Goal: Task Accomplishment & Management: Manage account settings

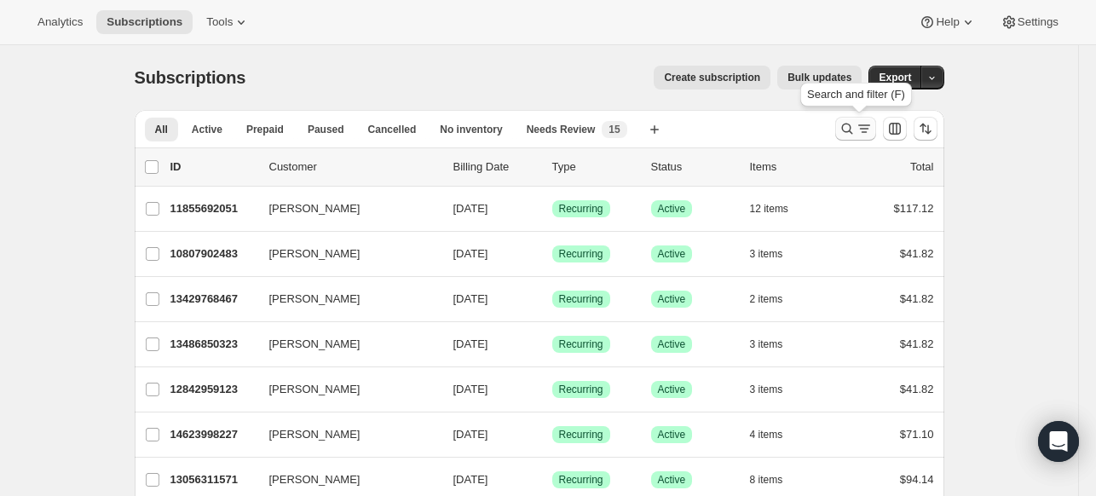
click at [849, 125] on icon "Search and filter results" at bounding box center [846, 128] width 17 height 17
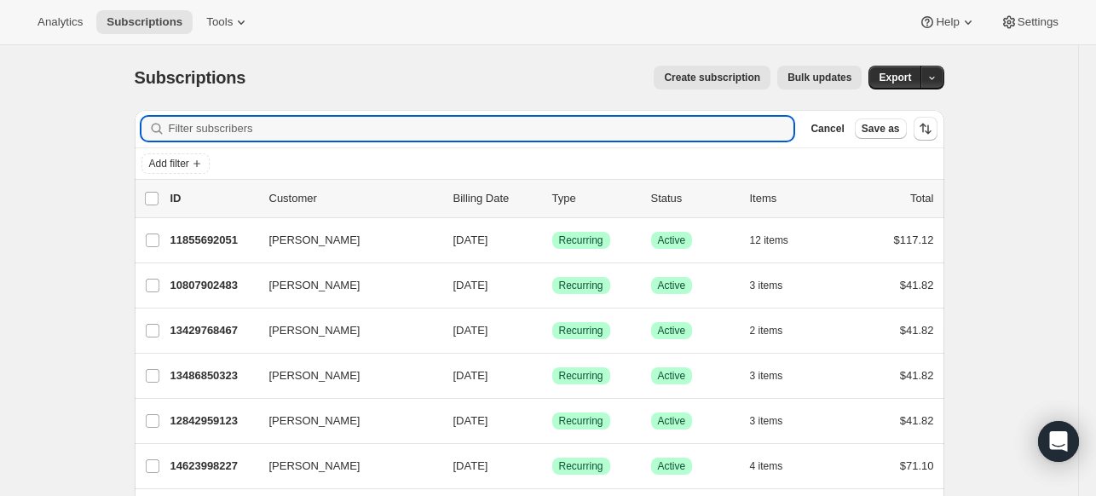
paste input "[EMAIL_ADDRESS][DOMAIN_NAME]"
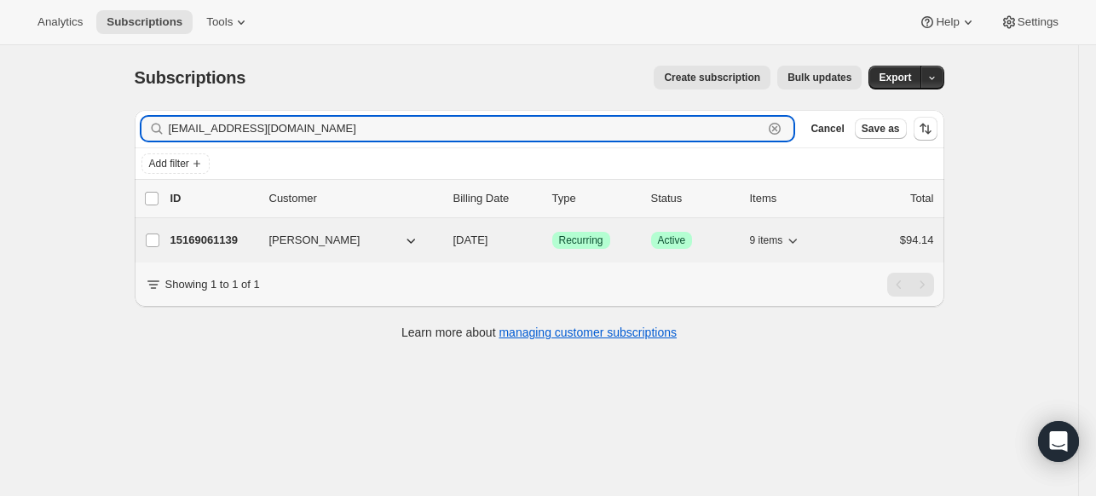
type input "[EMAIL_ADDRESS][DOMAIN_NAME]"
click at [224, 244] on p "15169061139" at bounding box center [212, 240] width 85 height 17
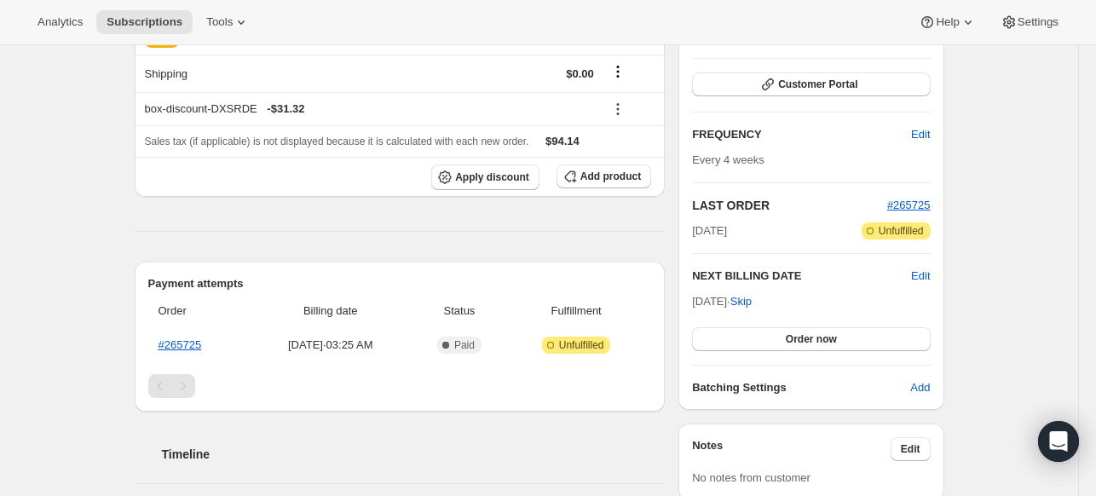
scroll to position [170, 0]
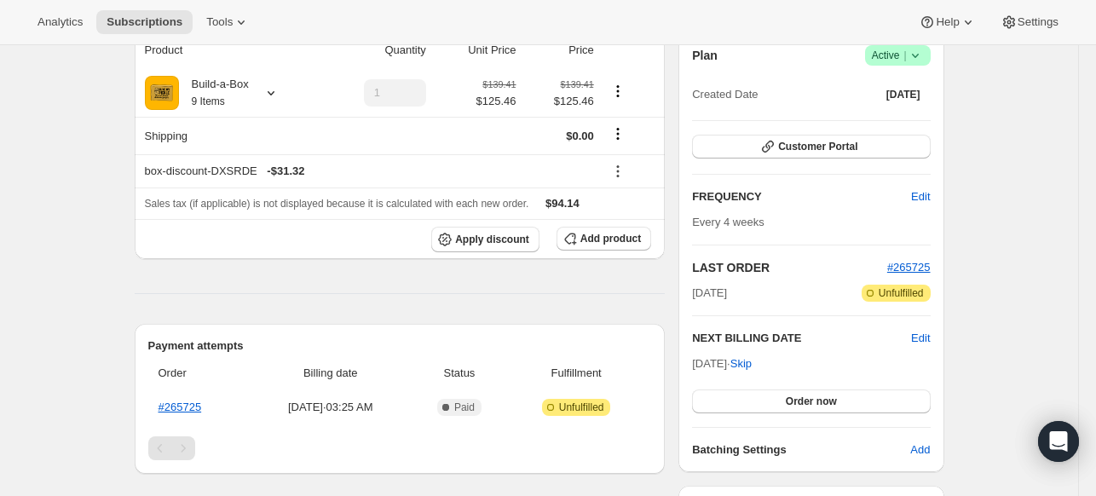
click at [919, 49] on icon at bounding box center [915, 55] width 17 height 17
click at [896, 119] on span "Cancel subscription" at bounding box center [895, 117] width 96 height 13
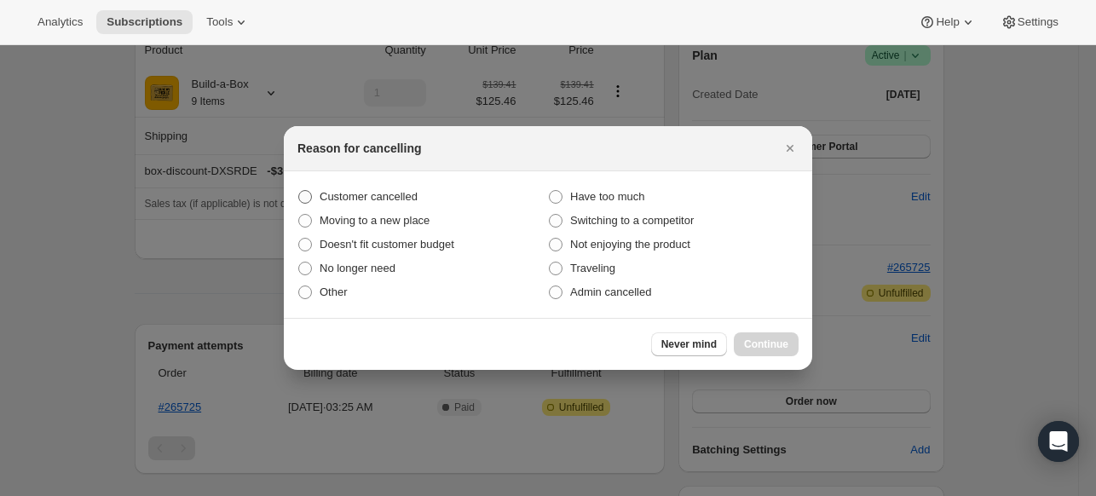
click at [425, 197] on label "Customer cancelled" at bounding box center [422, 197] width 250 height 24
click at [299, 191] on input "Customer cancelled" at bounding box center [298, 190] width 1 height 1
radio input "true"
click at [757, 337] on span "Continue" at bounding box center [766, 344] width 44 height 14
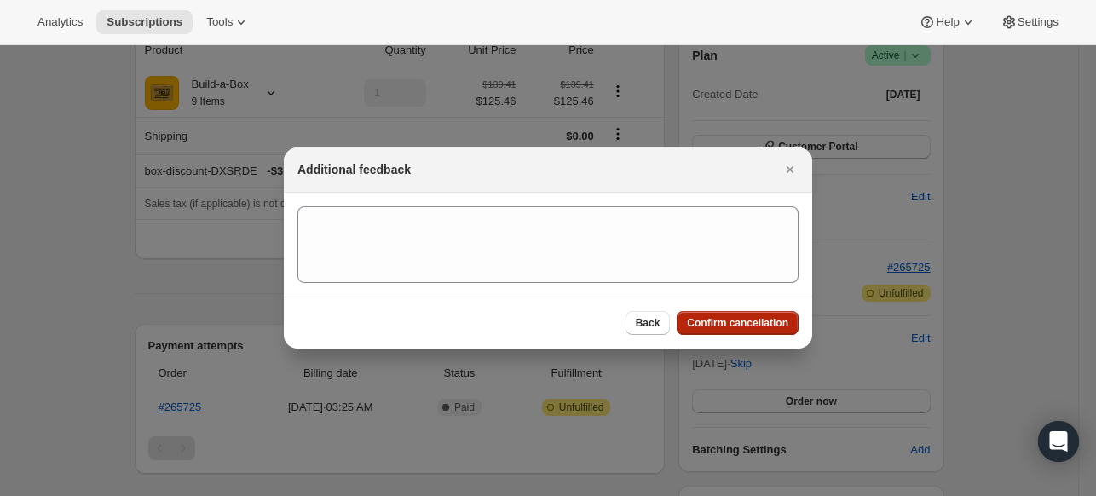
click at [750, 328] on span "Confirm cancellation" at bounding box center [737, 323] width 101 height 14
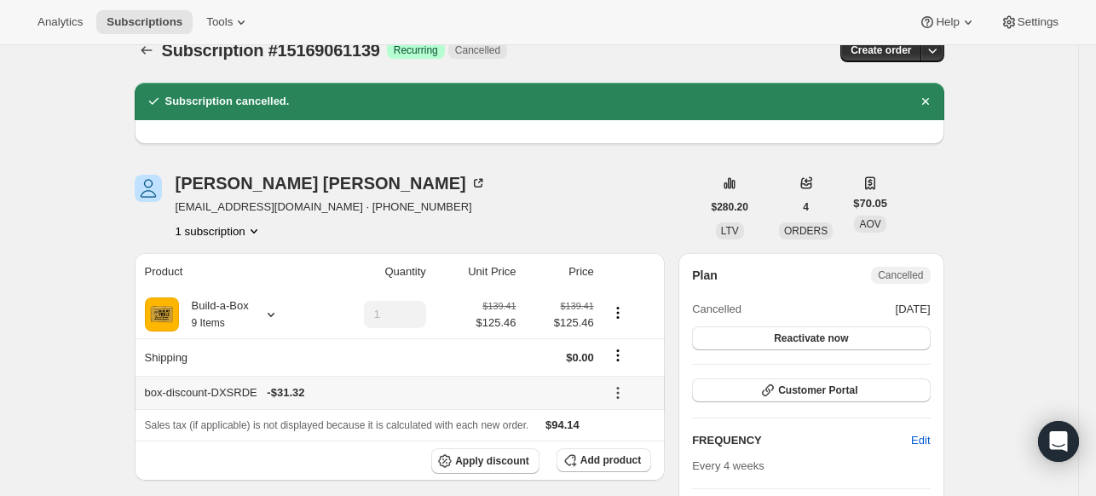
scroll to position [0, 0]
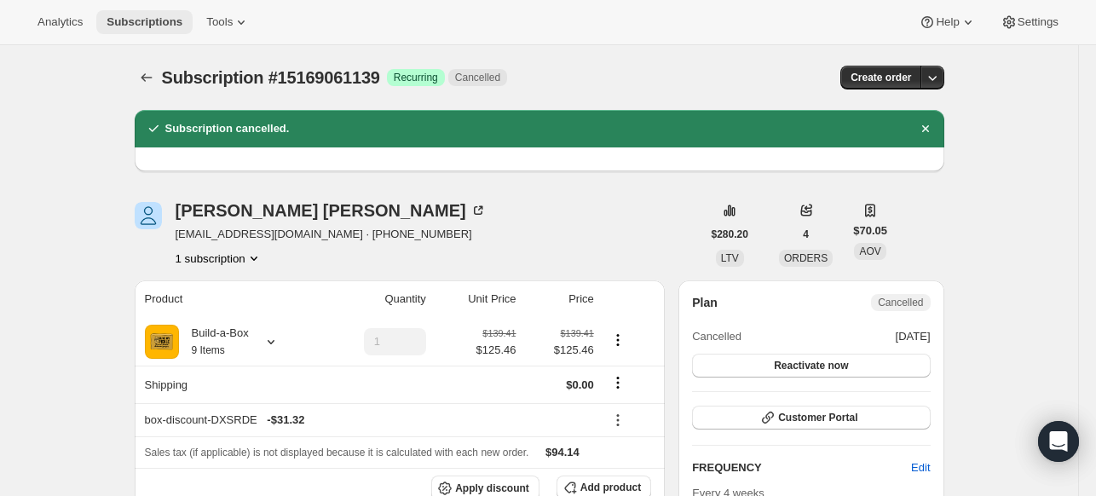
click at [177, 18] on span "Subscriptions" at bounding box center [144, 22] width 76 height 14
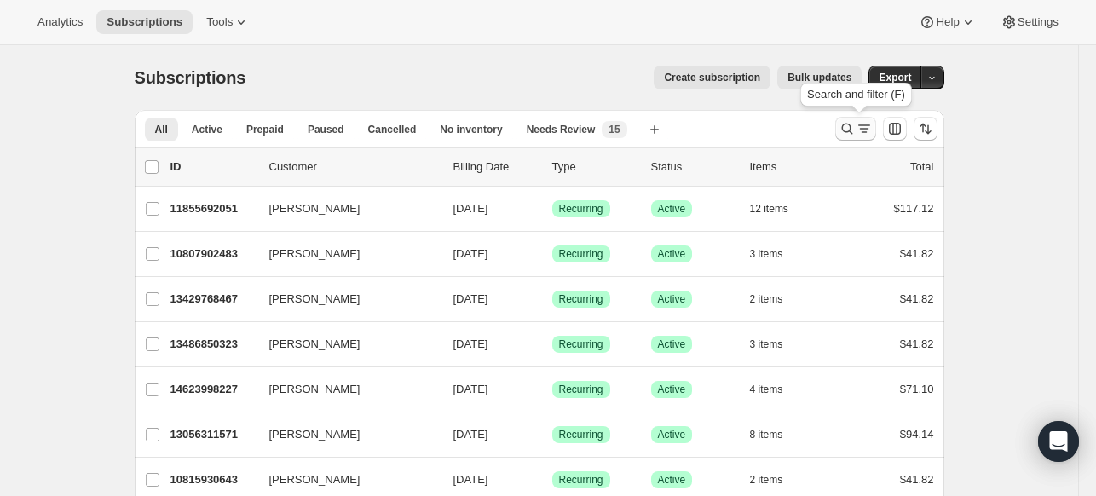
click at [855, 125] on icon "Search and filter results" at bounding box center [846, 128] width 17 height 17
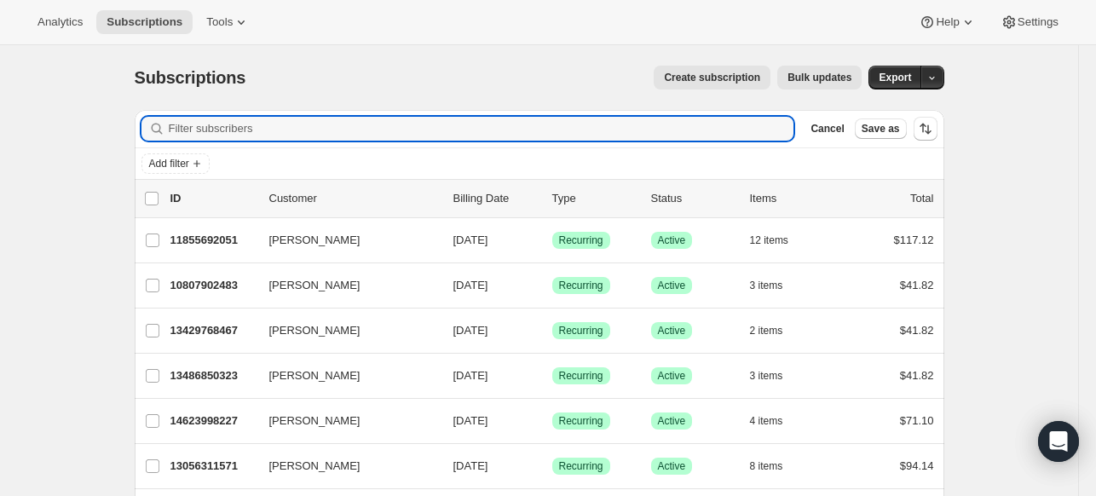
paste input "[EMAIL_ADDRESS][DOMAIN_NAME]"
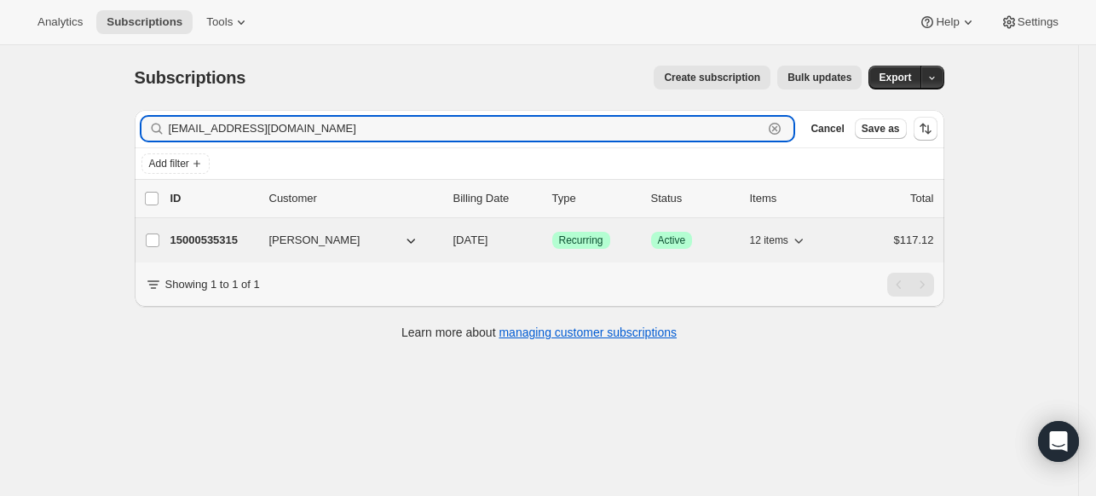
type input "[EMAIL_ADDRESS][DOMAIN_NAME]"
click at [249, 234] on p "15000535315" at bounding box center [212, 240] width 85 height 17
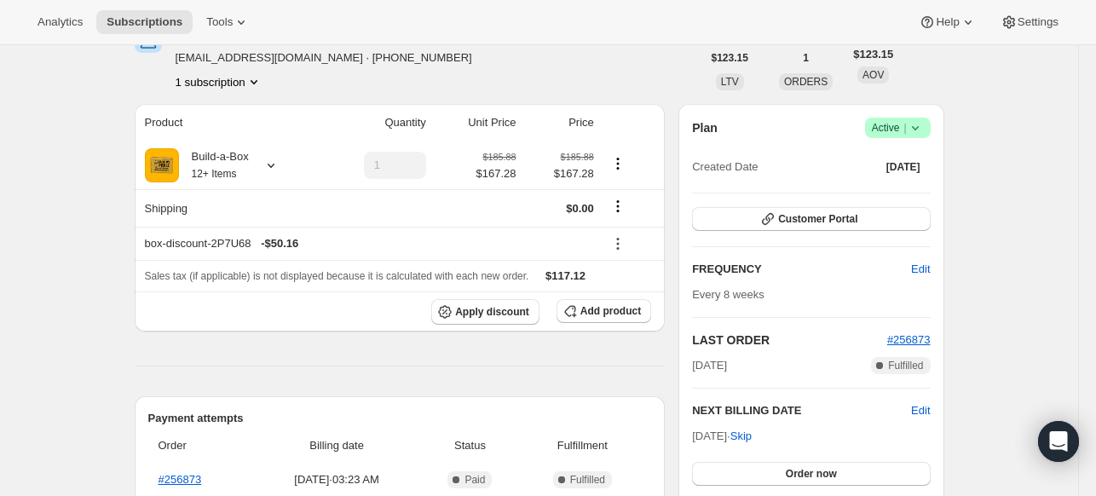
scroll to position [85, 0]
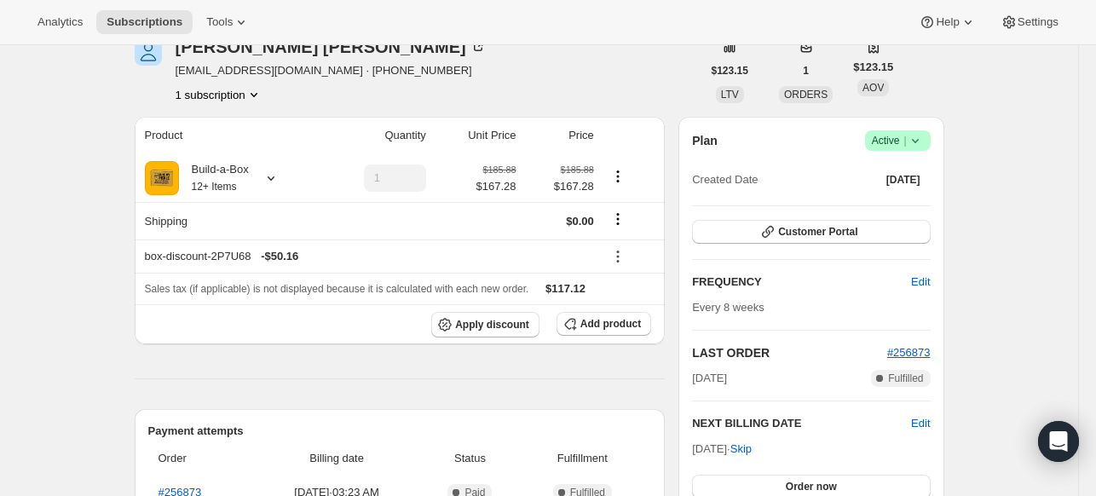
click at [914, 144] on icon at bounding box center [915, 140] width 17 height 17
click at [861, 178] on span "Pause subscription" at bounding box center [894, 173] width 94 height 13
click at [905, 222] on button "Customer Portal" at bounding box center [811, 234] width 238 height 24
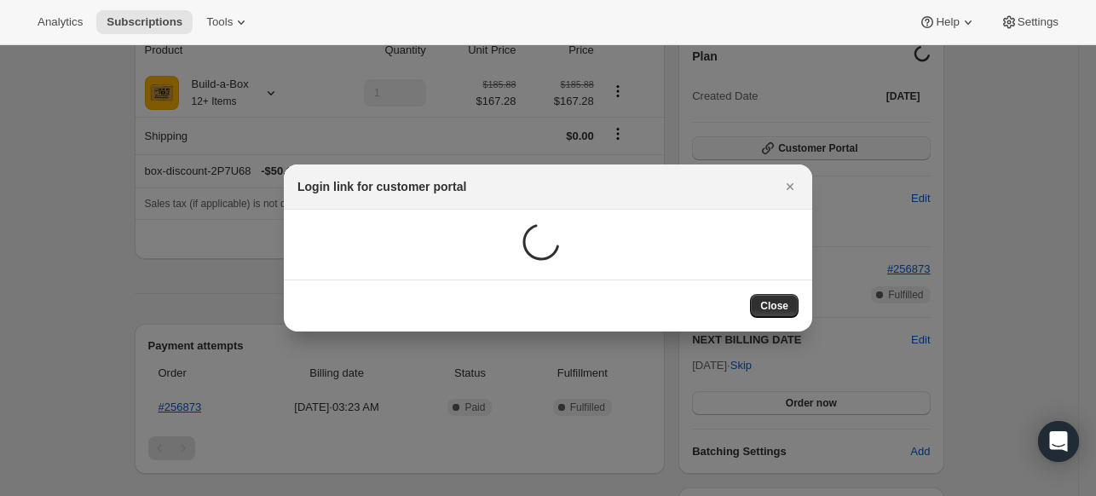
scroll to position [0, 0]
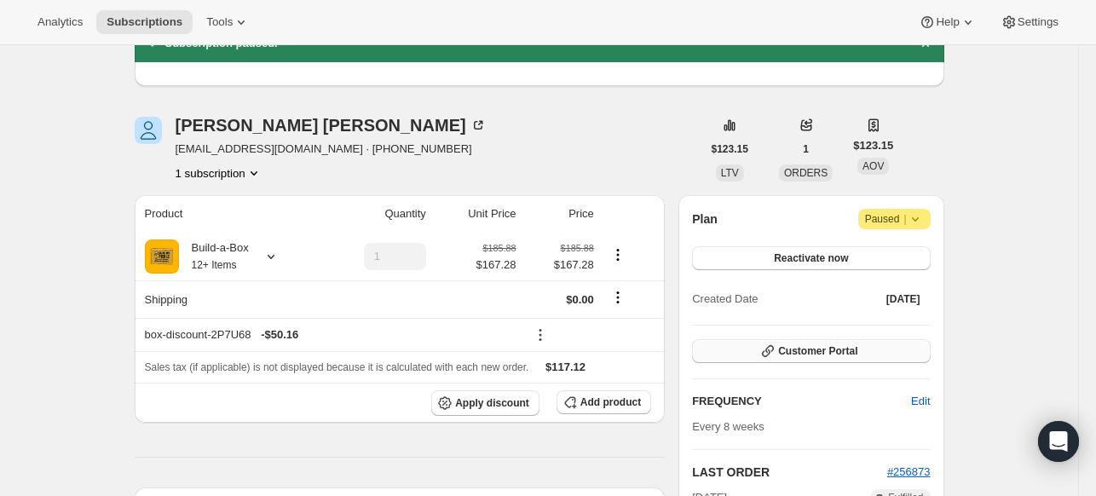
click at [797, 347] on span "Customer Portal" at bounding box center [817, 351] width 79 height 14
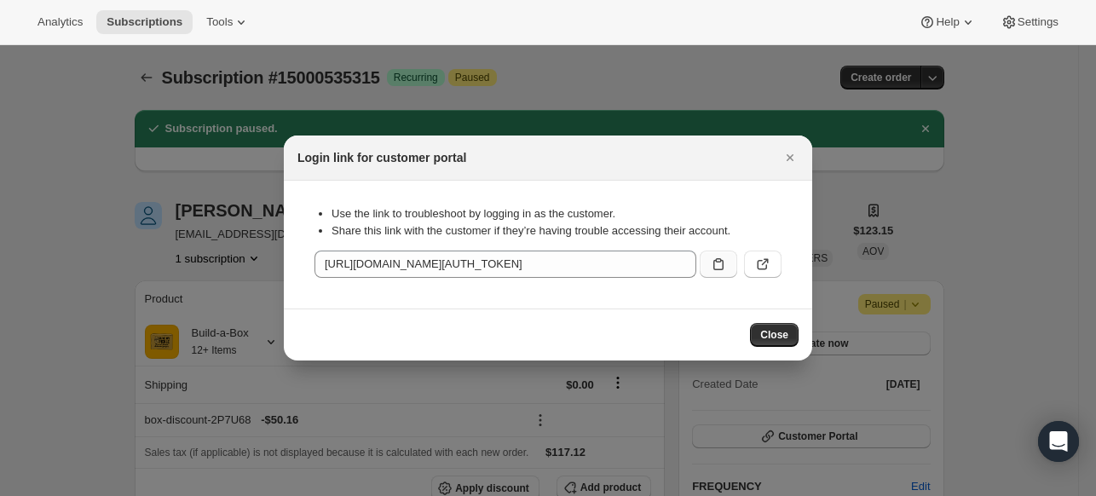
click at [716, 273] on button ":r11p:" at bounding box center [717, 263] width 37 height 27
click at [179, 17] on span "Subscriptions" at bounding box center [144, 22] width 76 height 14
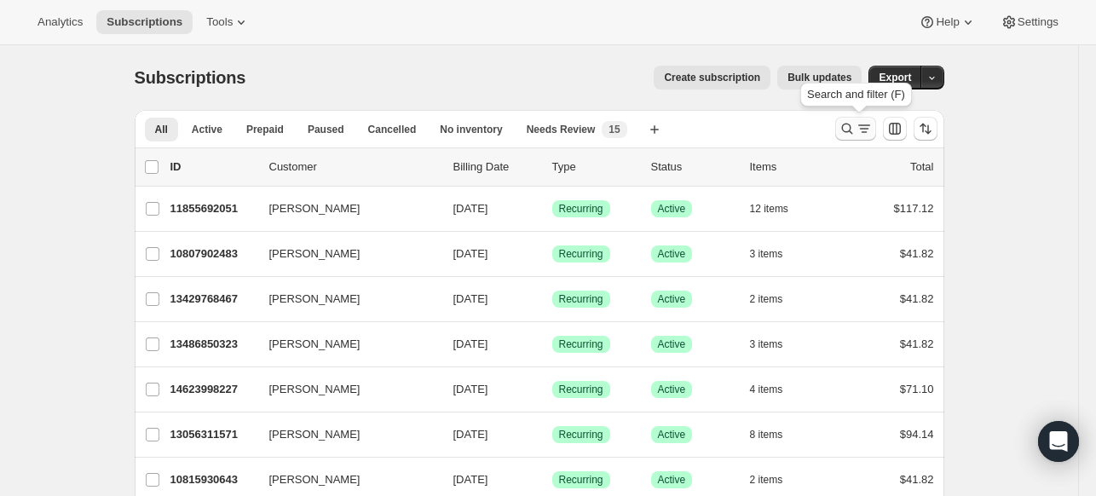
click at [851, 130] on icon "Search and filter results" at bounding box center [846, 128] width 17 height 17
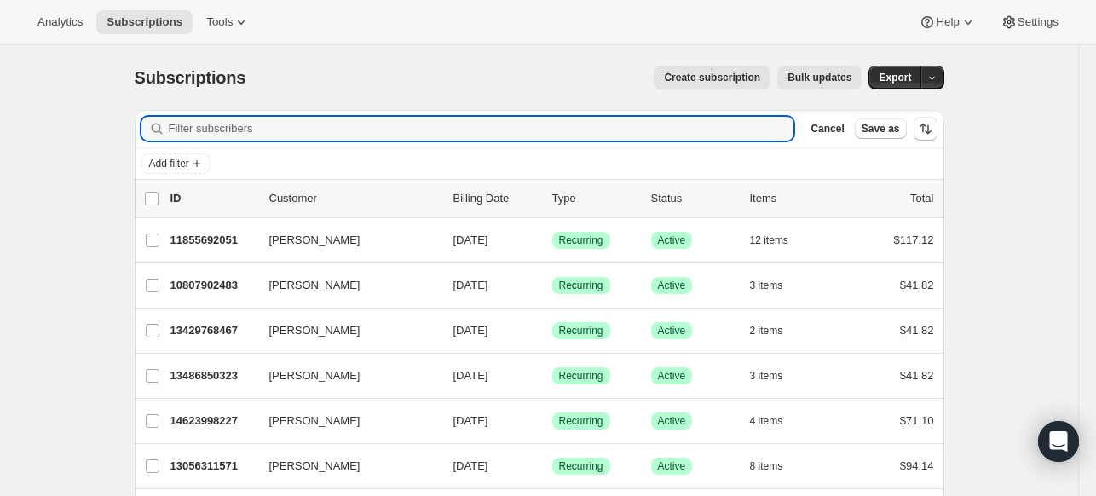
paste input "[EMAIL_ADDRESS][DOMAIN_NAME]"
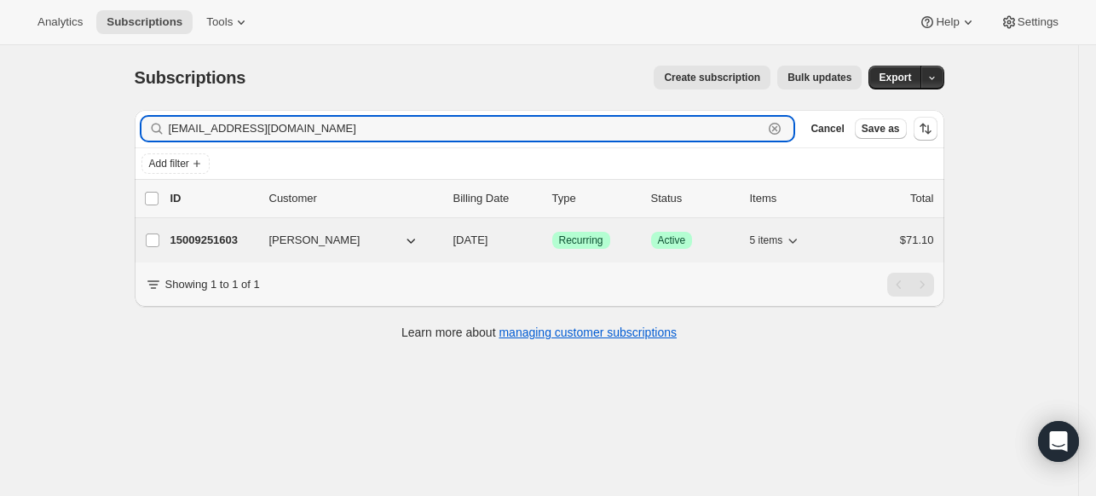
type input "[EMAIL_ADDRESS][DOMAIN_NAME]"
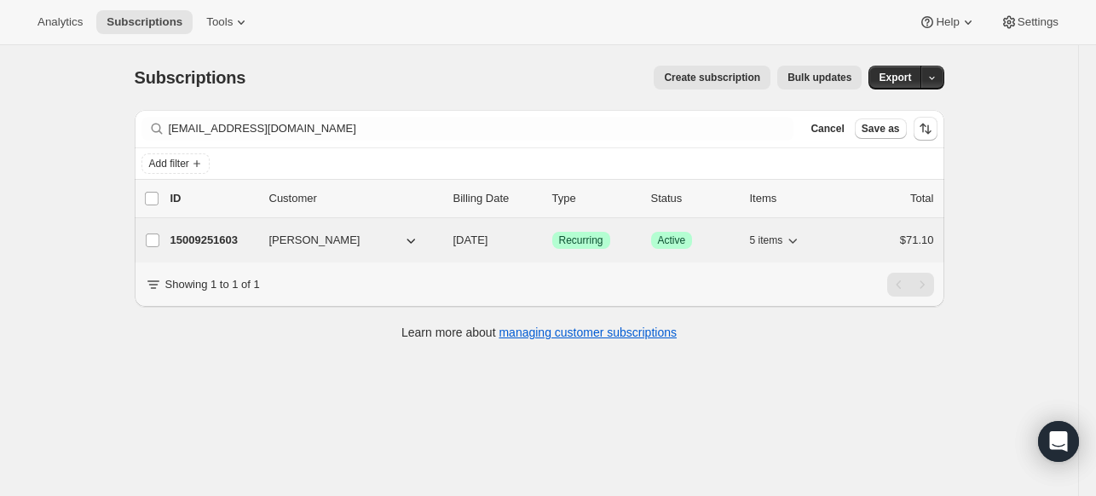
click at [202, 238] on p "15009251603" at bounding box center [212, 240] width 85 height 17
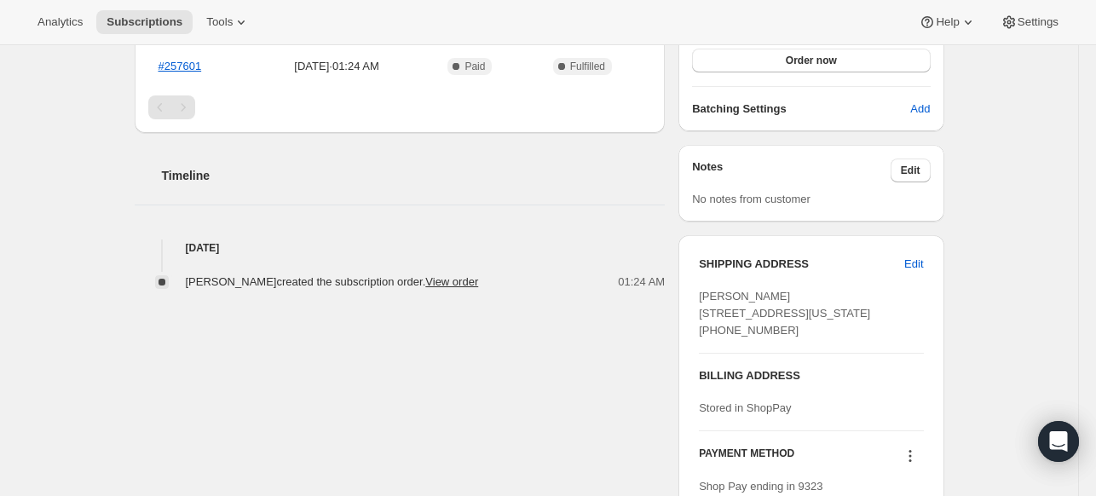
scroll to position [170, 0]
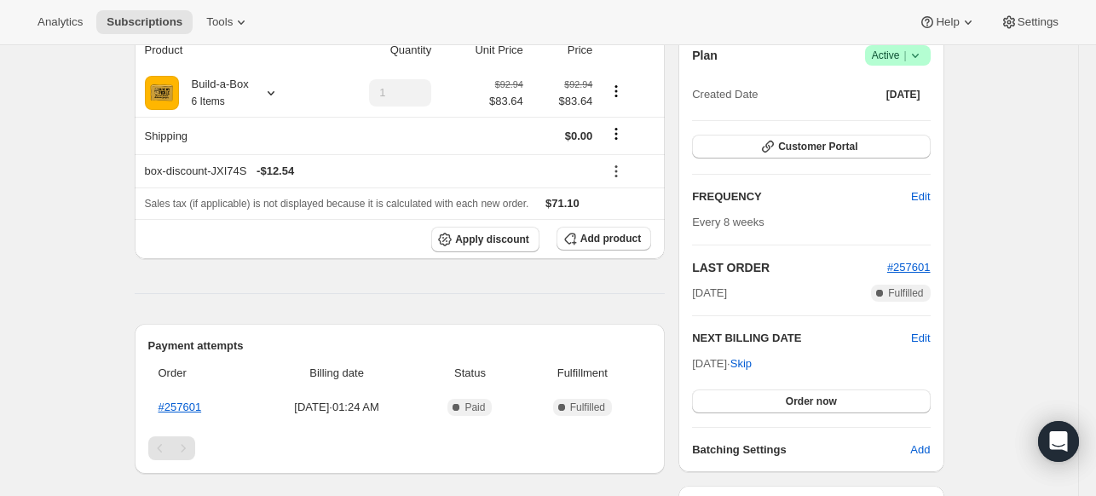
click at [924, 52] on icon at bounding box center [915, 55] width 17 height 17
click at [888, 118] on span "Cancel subscription" at bounding box center [895, 117] width 96 height 13
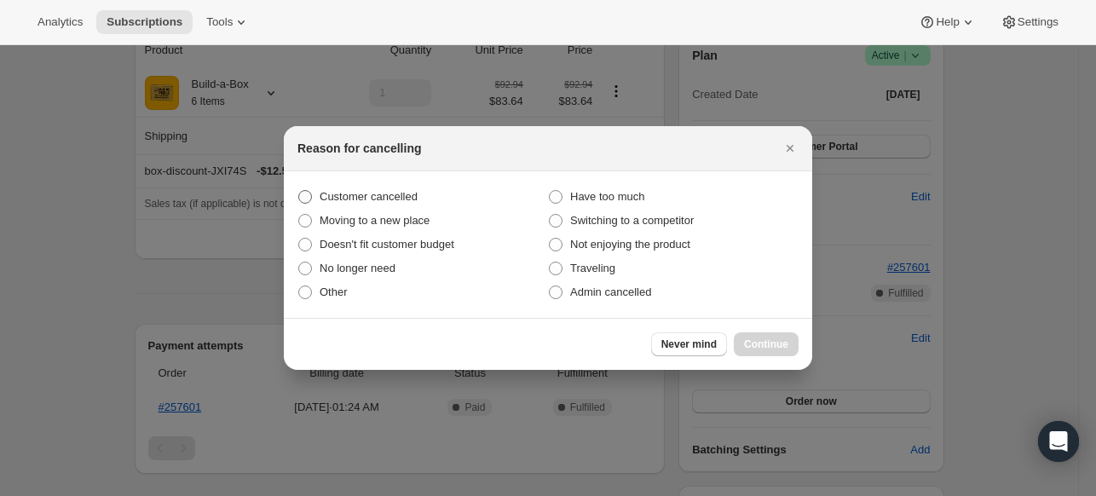
click at [418, 187] on label "Customer cancelled" at bounding box center [422, 197] width 250 height 24
click at [299, 190] on input "Customer cancelled" at bounding box center [298, 190] width 1 height 1
radio input "true"
click at [780, 348] on span "Continue" at bounding box center [766, 344] width 44 height 14
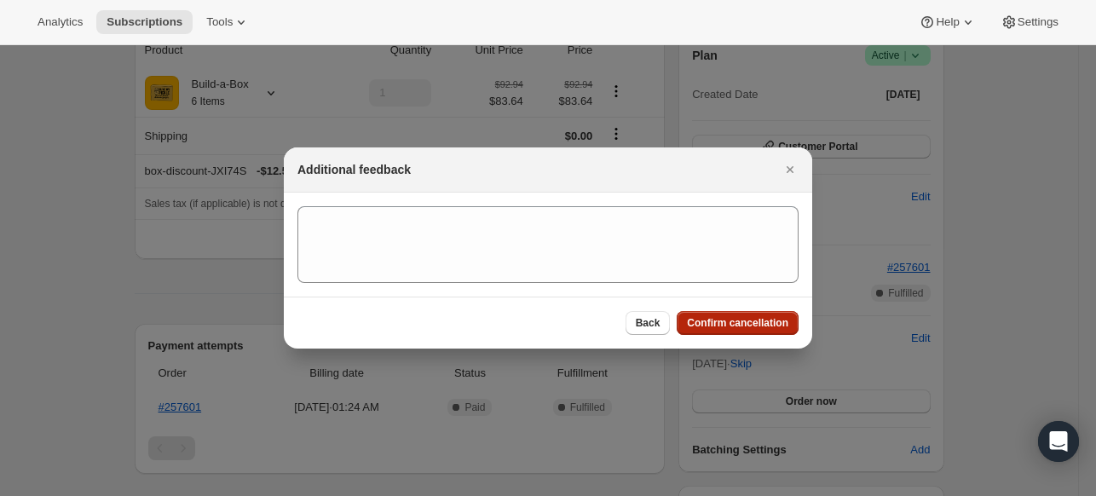
click at [745, 333] on button "Confirm cancellation" at bounding box center [737, 323] width 122 height 24
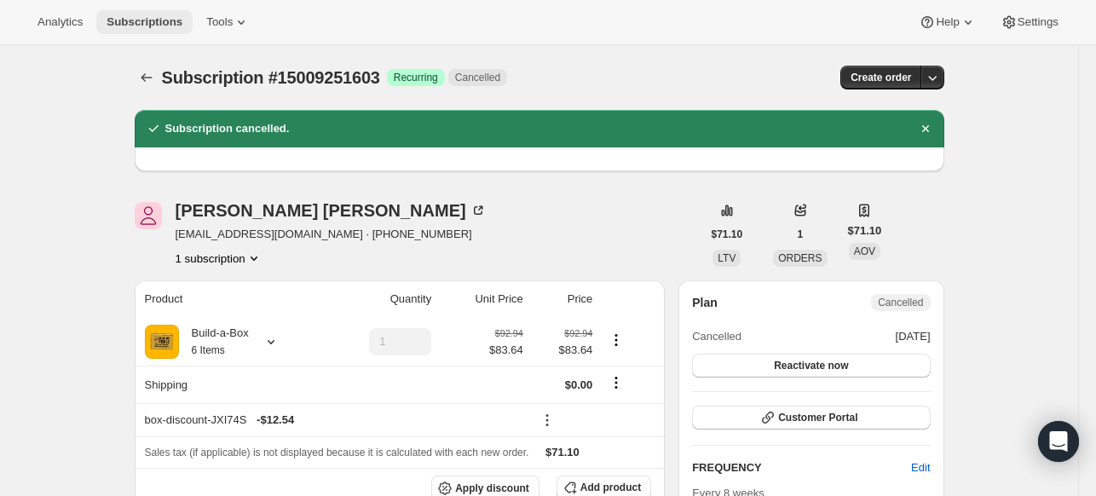
click at [143, 24] on span "Subscriptions" at bounding box center [144, 22] width 76 height 14
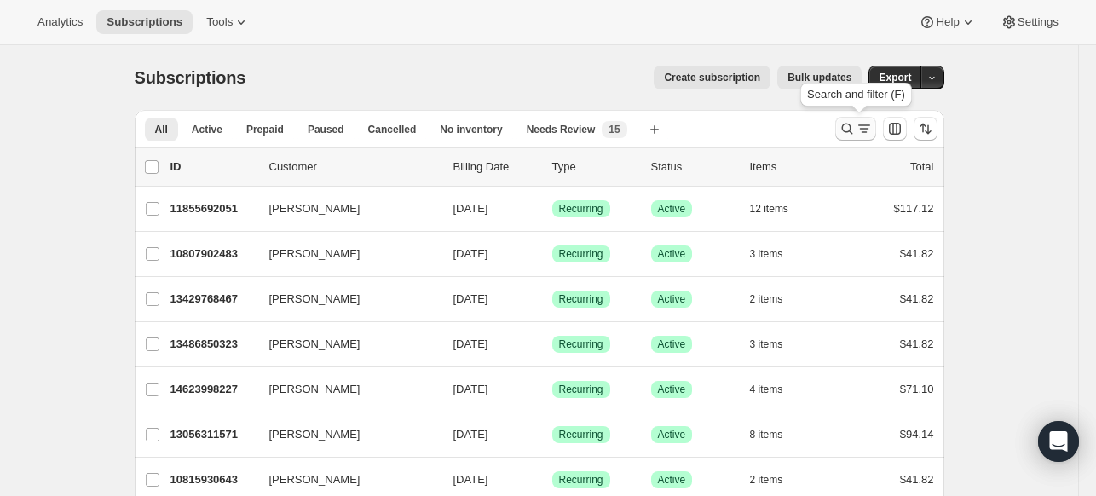
click at [847, 132] on icon "Search and filter results" at bounding box center [846, 128] width 17 height 17
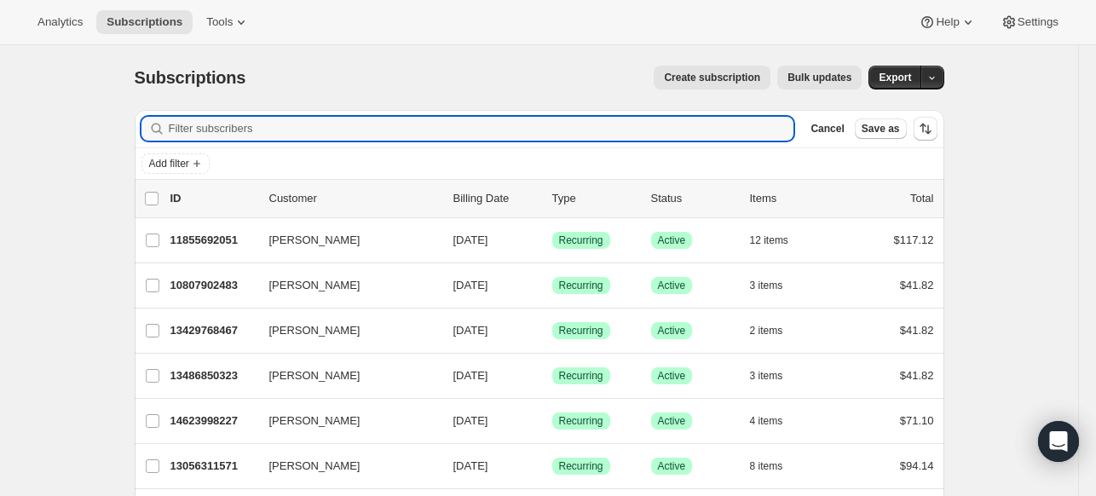
paste input "[EMAIL_ADDRESS][DOMAIN_NAME]"
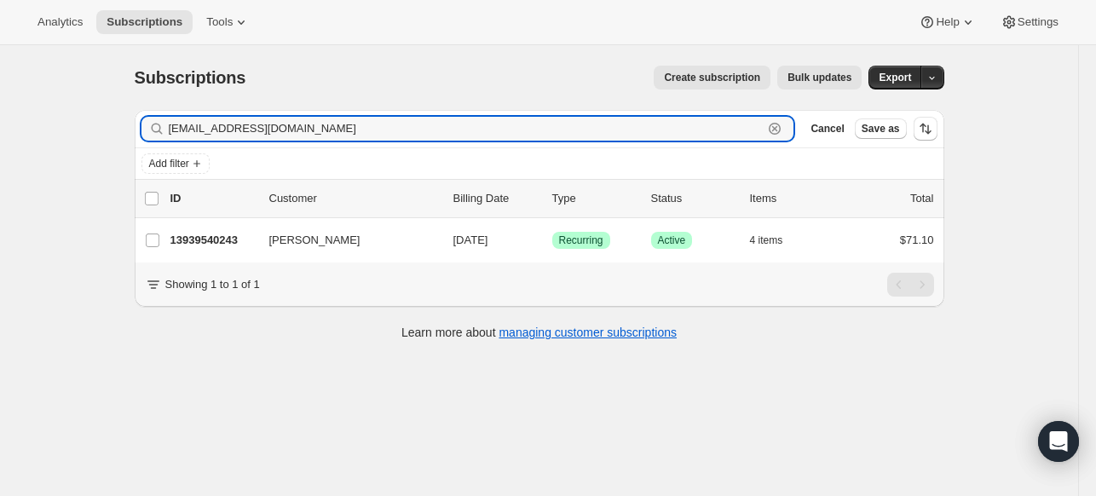
type input "[EMAIL_ADDRESS][DOMAIN_NAME]"
click at [220, 234] on p "13939540243" at bounding box center [212, 240] width 85 height 17
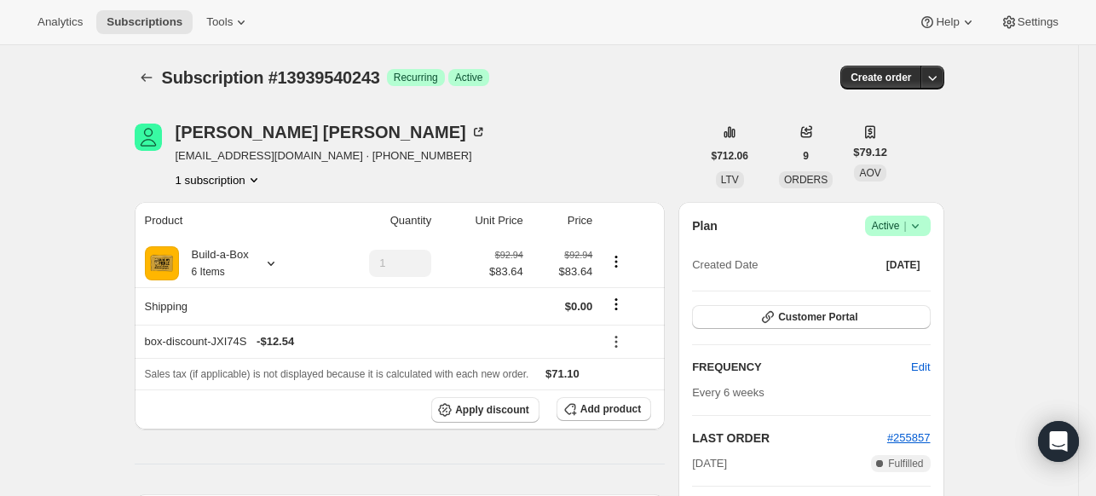
click at [920, 230] on icon at bounding box center [915, 225] width 17 height 17
click at [895, 282] on span "Cancel subscription" at bounding box center [895, 287] width 96 height 13
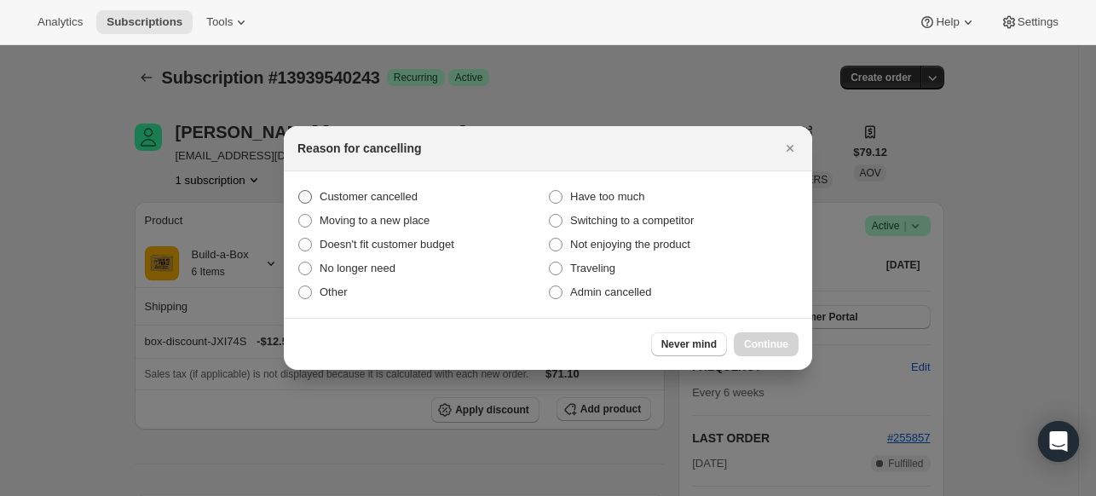
click at [394, 199] on span "Customer cancelled" at bounding box center [368, 196] width 98 height 13
click at [299, 191] on input "Customer cancelled" at bounding box center [298, 190] width 1 height 1
radio input "true"
click at [767, 338] on span "Continue" at bounding box center [766, 344] width 44 height 14
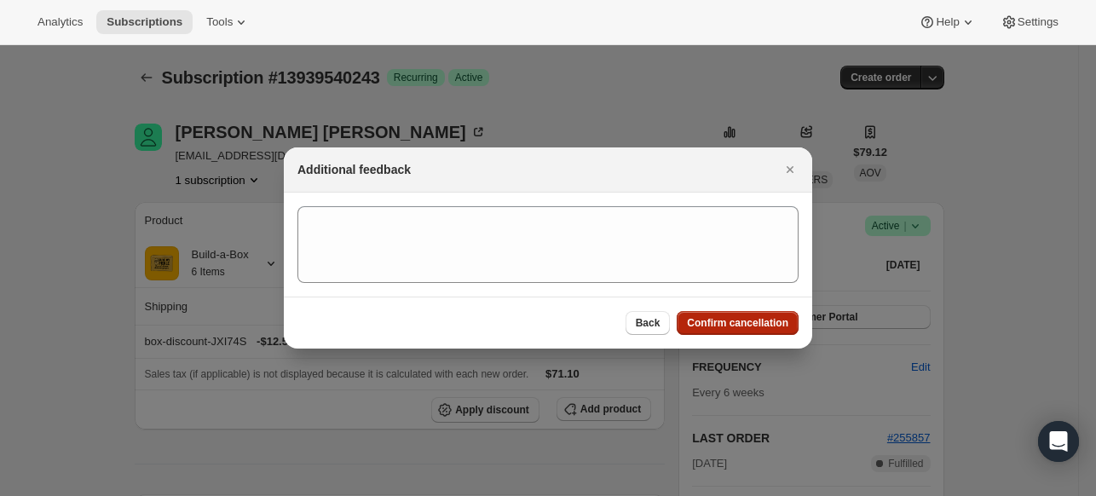
click at [753, 321] on span "Confirm cancellation" at bounding box center [737, 323] width 101 height 14
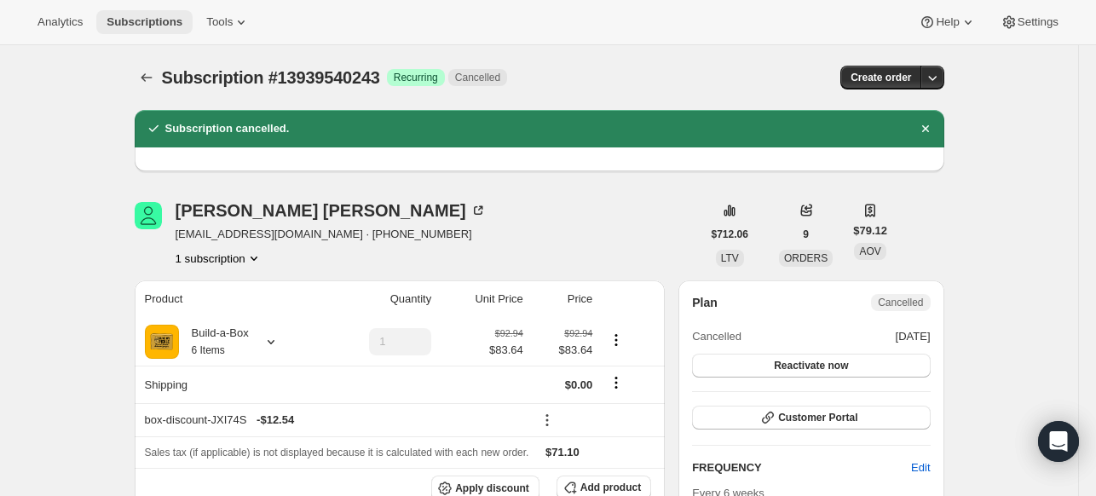
click at [141, 13] on button "Subscriptions" at bounding box center [144, 22] width 96 height 24
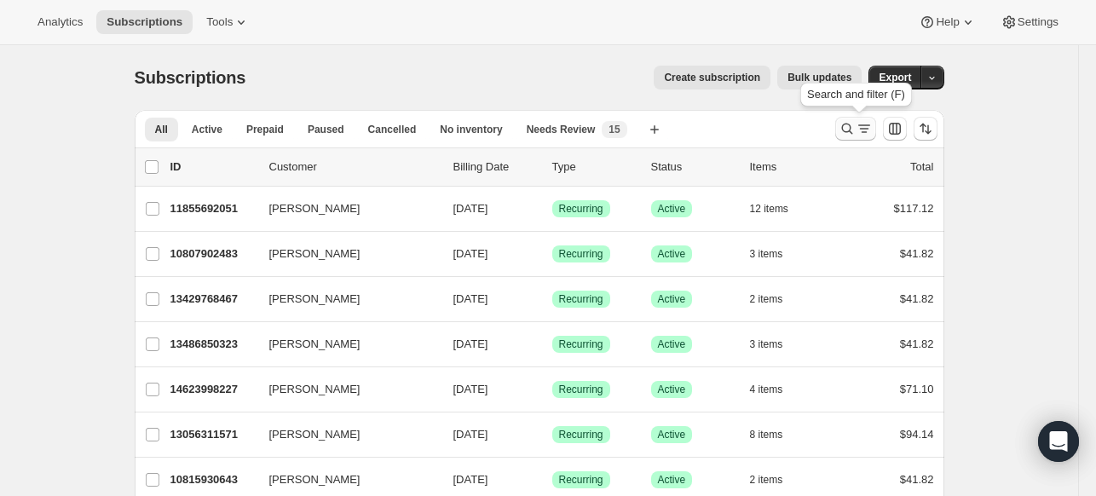
click at [854, 124] on icon "Search and filter results" at bounding box center [846, 128] width 17 height 17
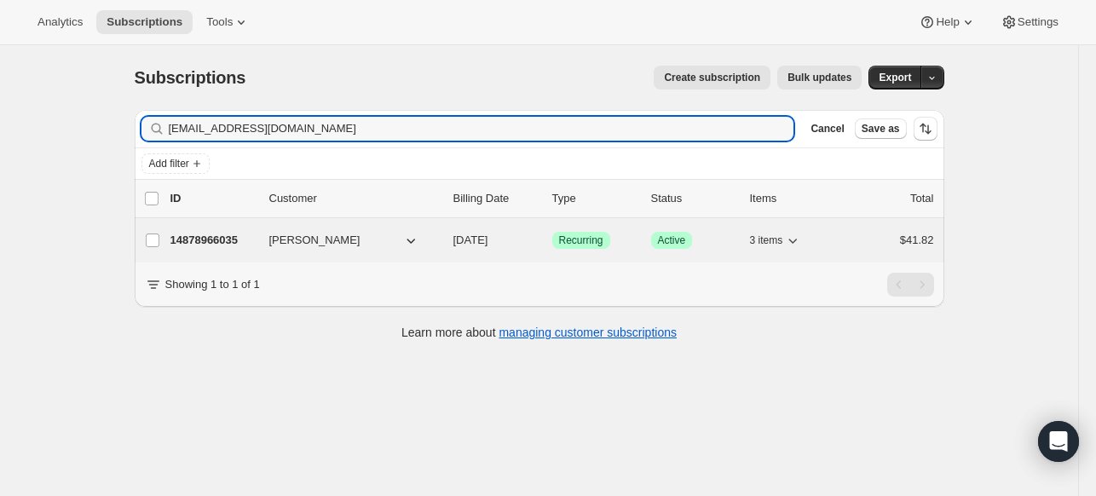
type input "[EMAIL_ADDRESS][DOMAIN_NAME]"
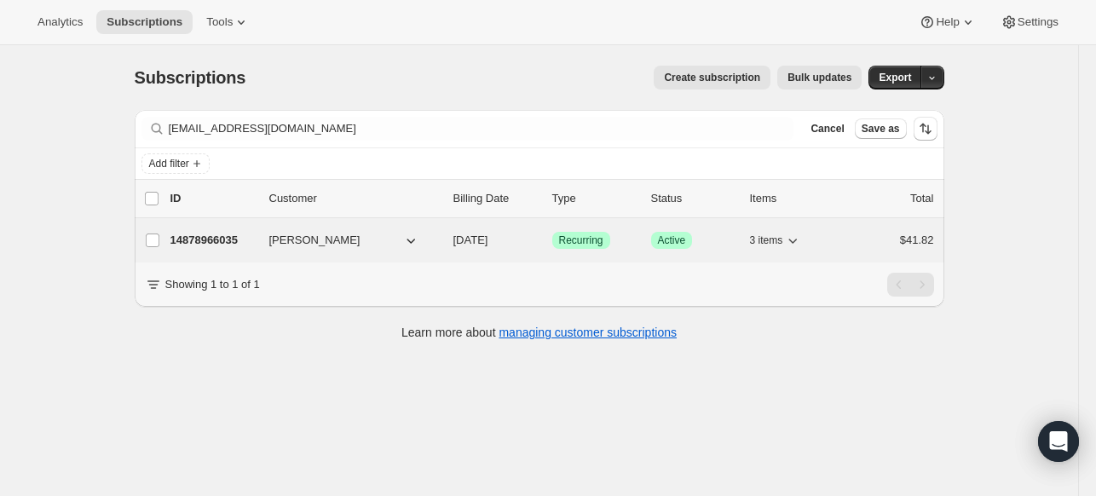
click at [219, 248] on div "14878966035 [PERSON_NAME] [DATE] Success Recurring Success Active 3 items $41.82" at bounding box center [551, 240] width 763 height 24
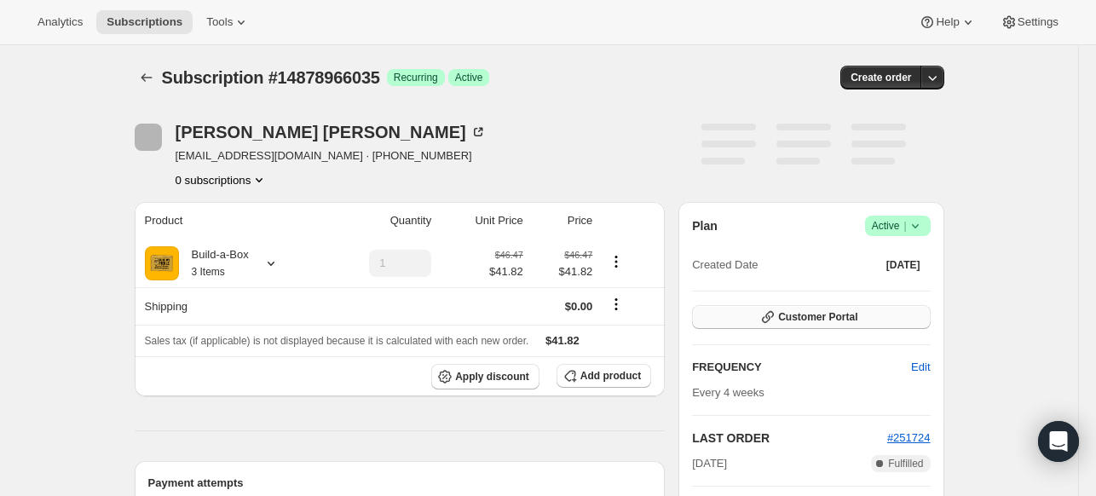
click at [829, 314] on span "Customer Portal" at bounding box center [817, 317] width 79 height 14
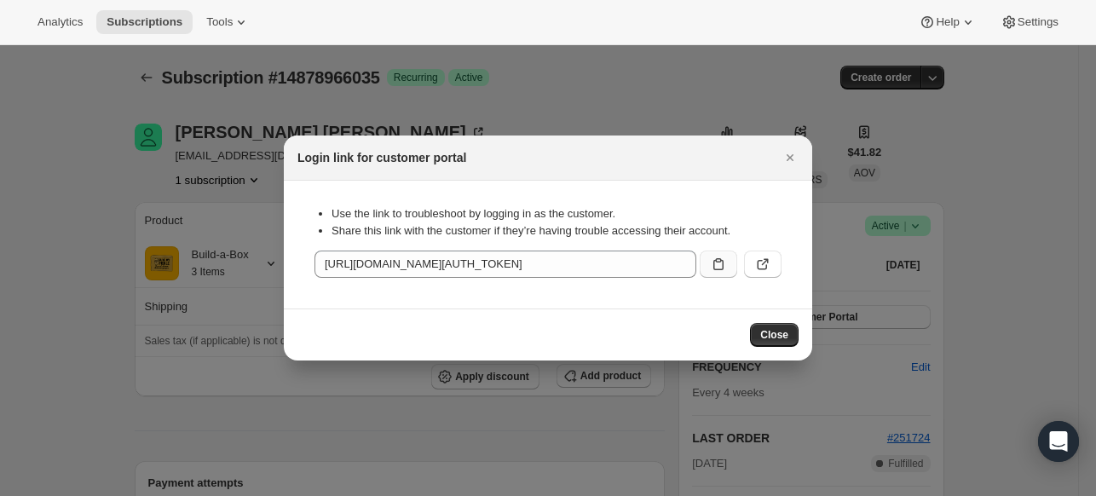
click at [713, 254] on button ":r2hm:" at bounding box center [717, 263] width 37 height 27
